Goal: Find specific page/section: Find specific page/section

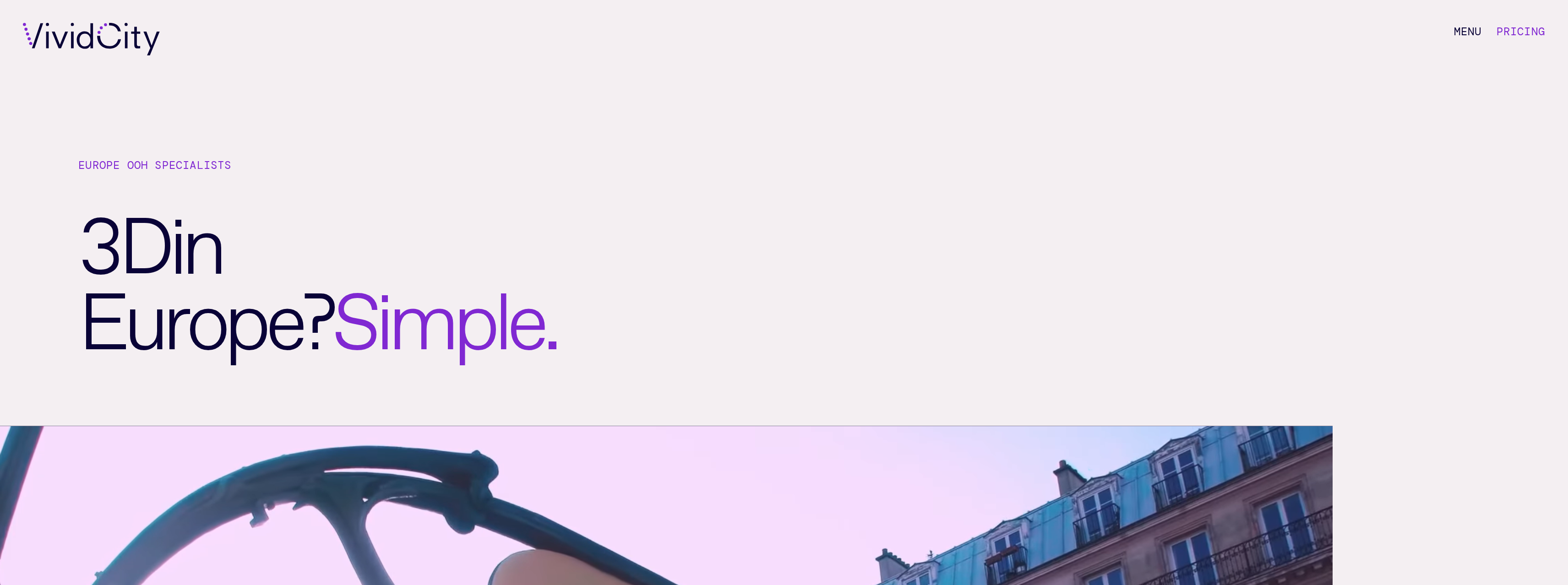
click at [269, 58] on div "M e n u Pricing" at bounding box center [784, 39] width 1568 height 79
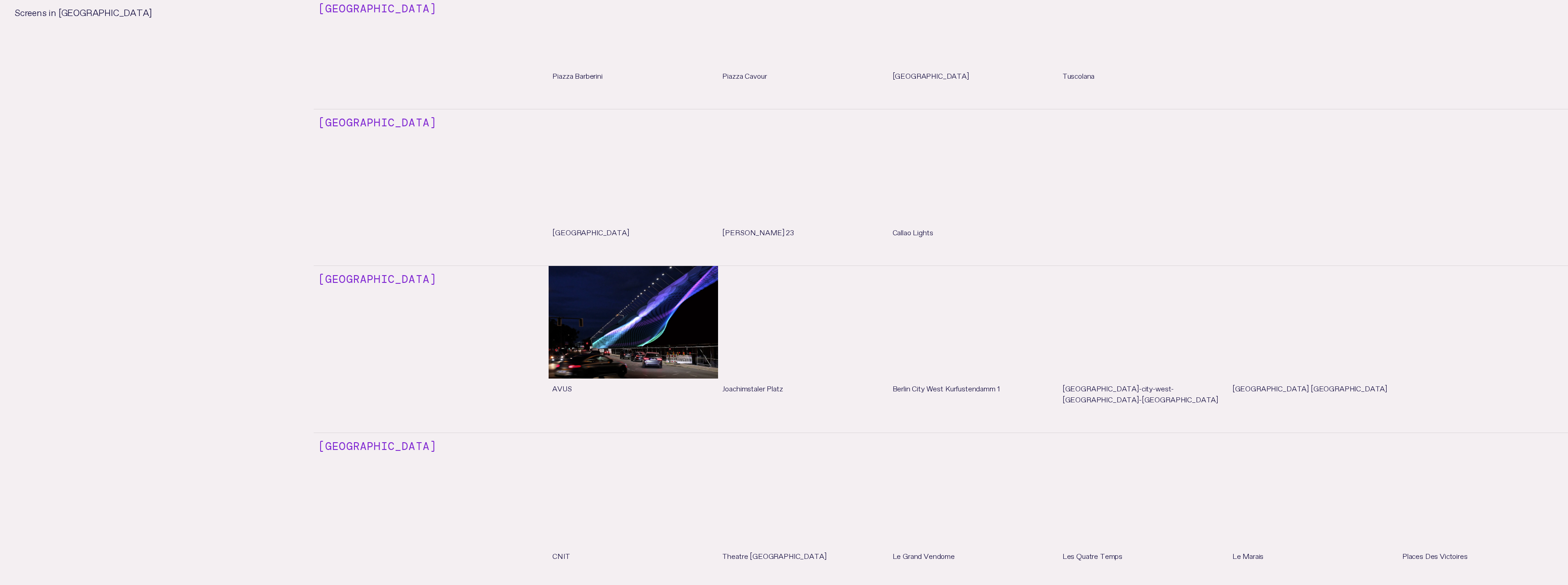
scroll to position [1686, 0]
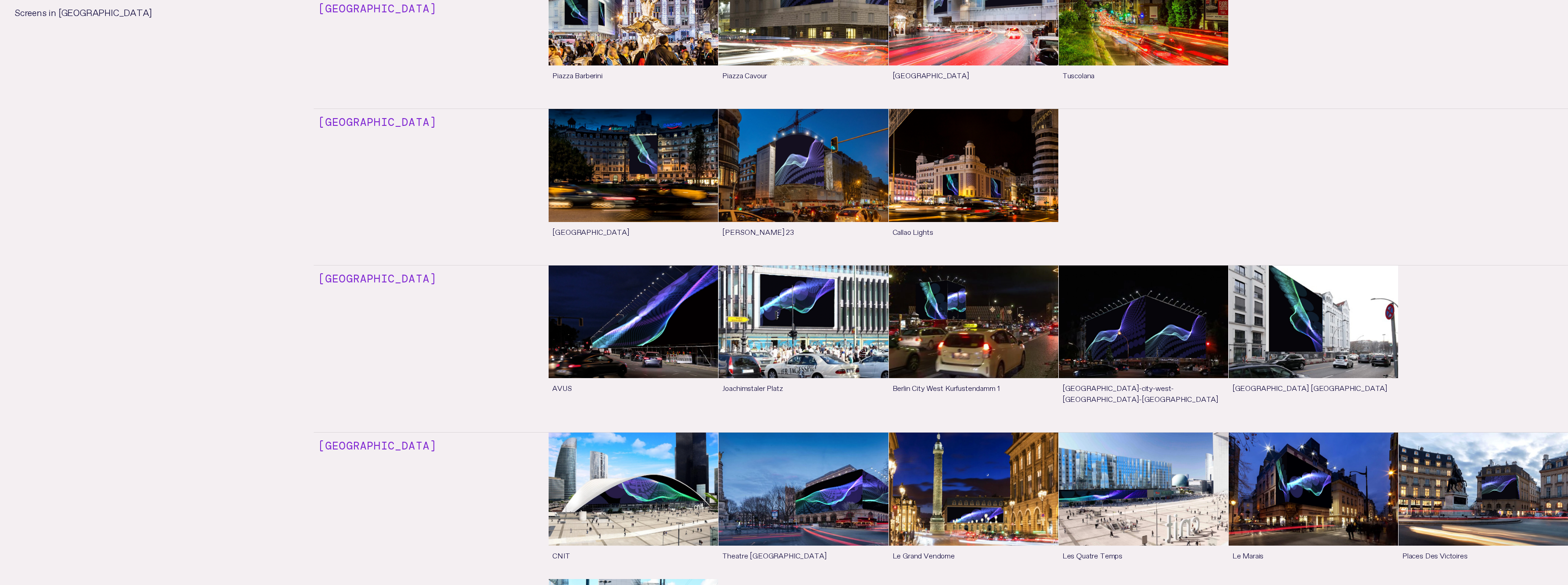
click at [970, 147] on link "See more" at bounding box center [973, 182] width 169 height 146
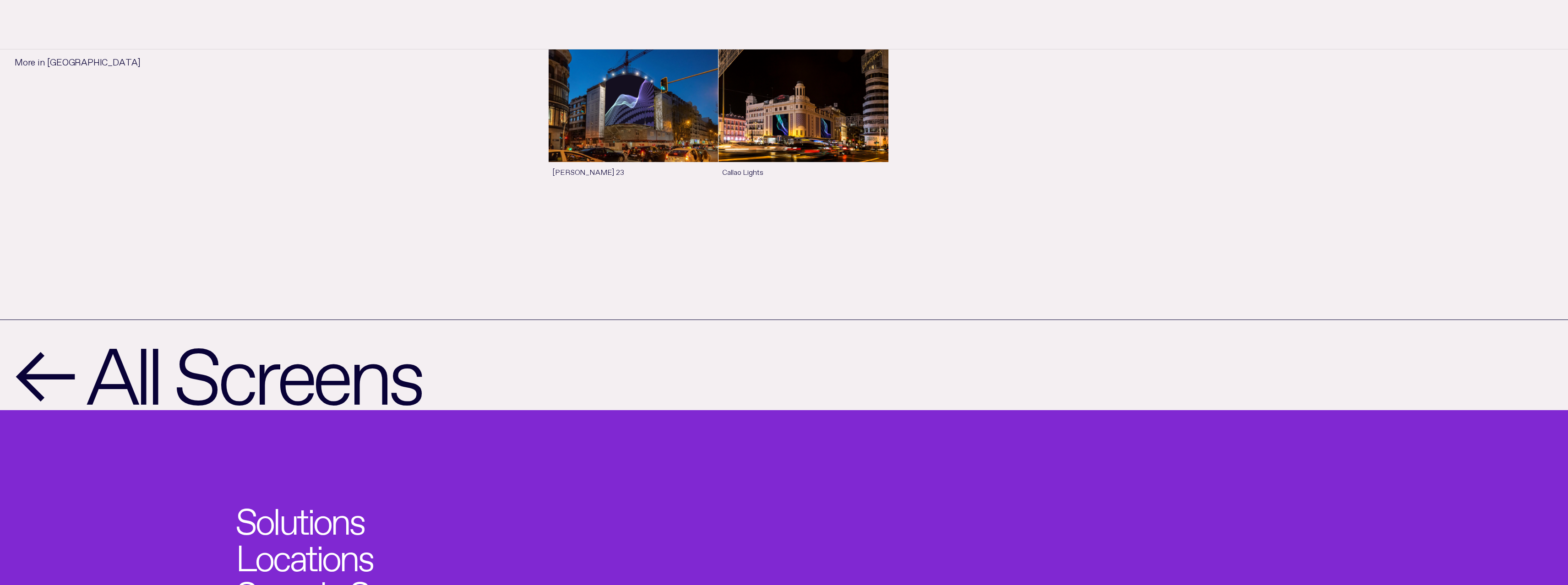
scroll to position [1152, 0]
click at [782, 110] on link "See more" at bounding box center [803, 122] width 169 height 146
click at [318, 121] on li "VELÁZQUEZ 23 See more Callao Lights See more" at bounding box center [940, 129] width 1255 height 152
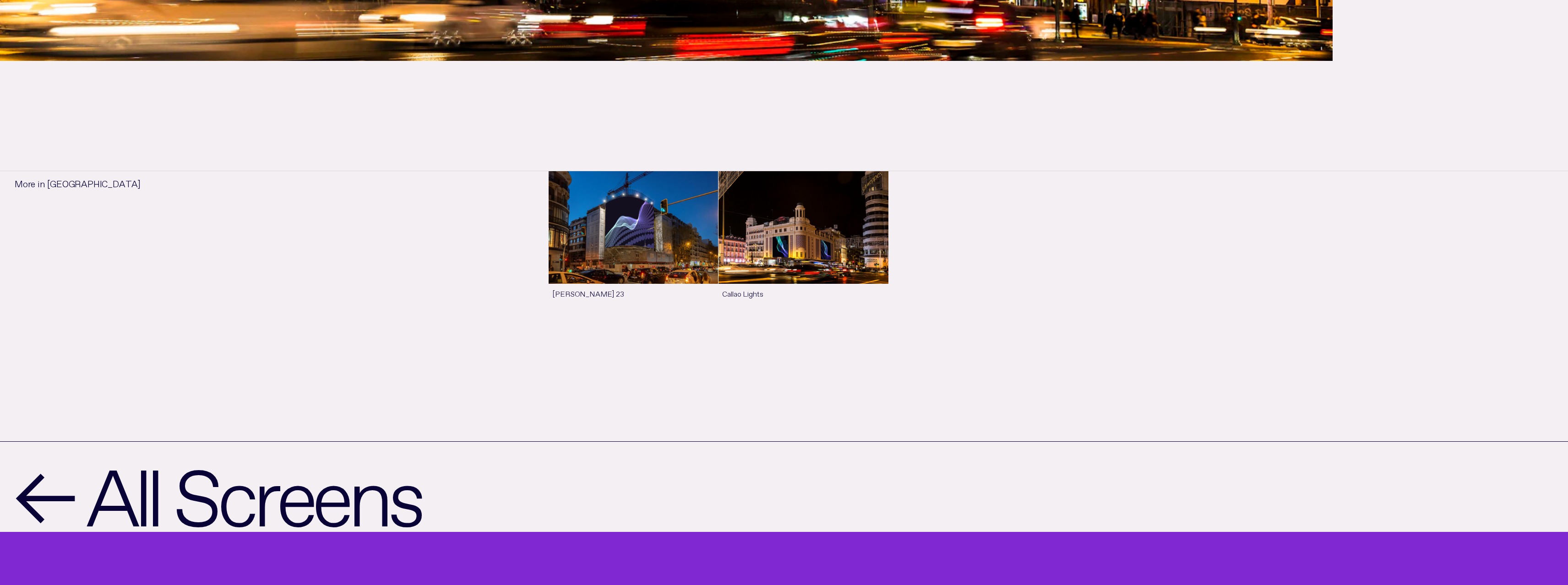
scroll to position [1029, 0]
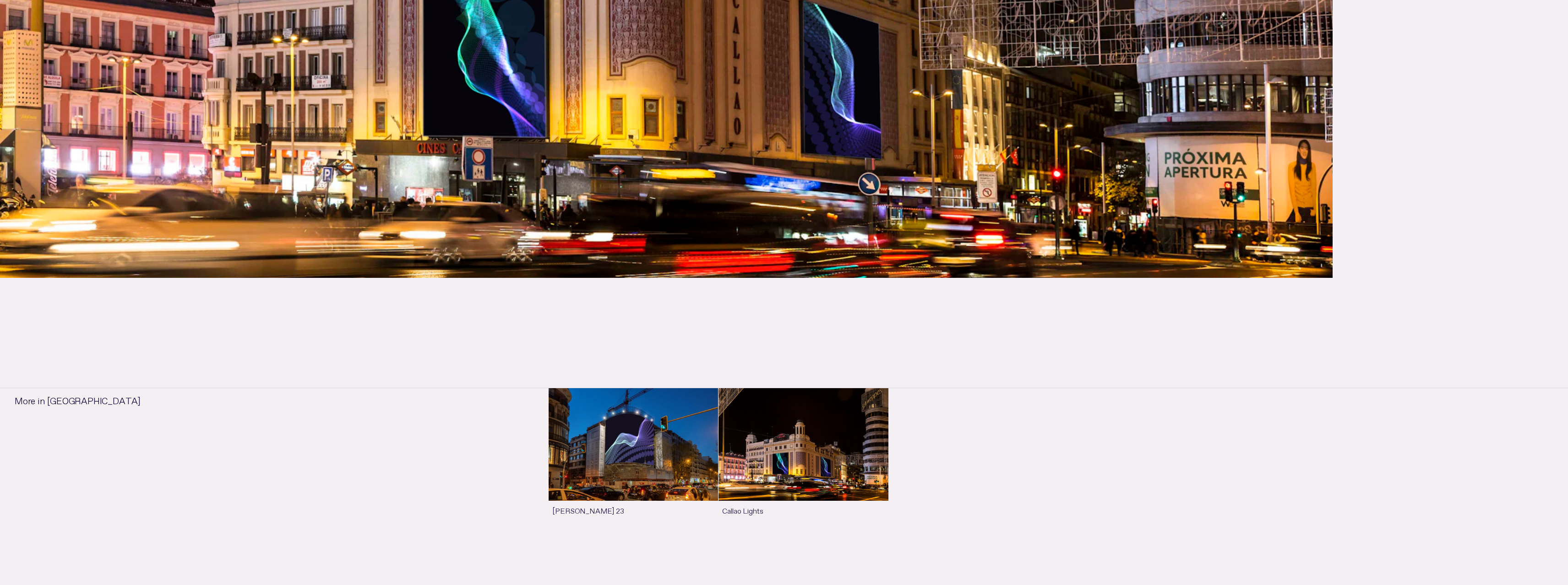
scroll to position [812, 0]
